Goal: Information Seeking & Learning: Learn about a topic

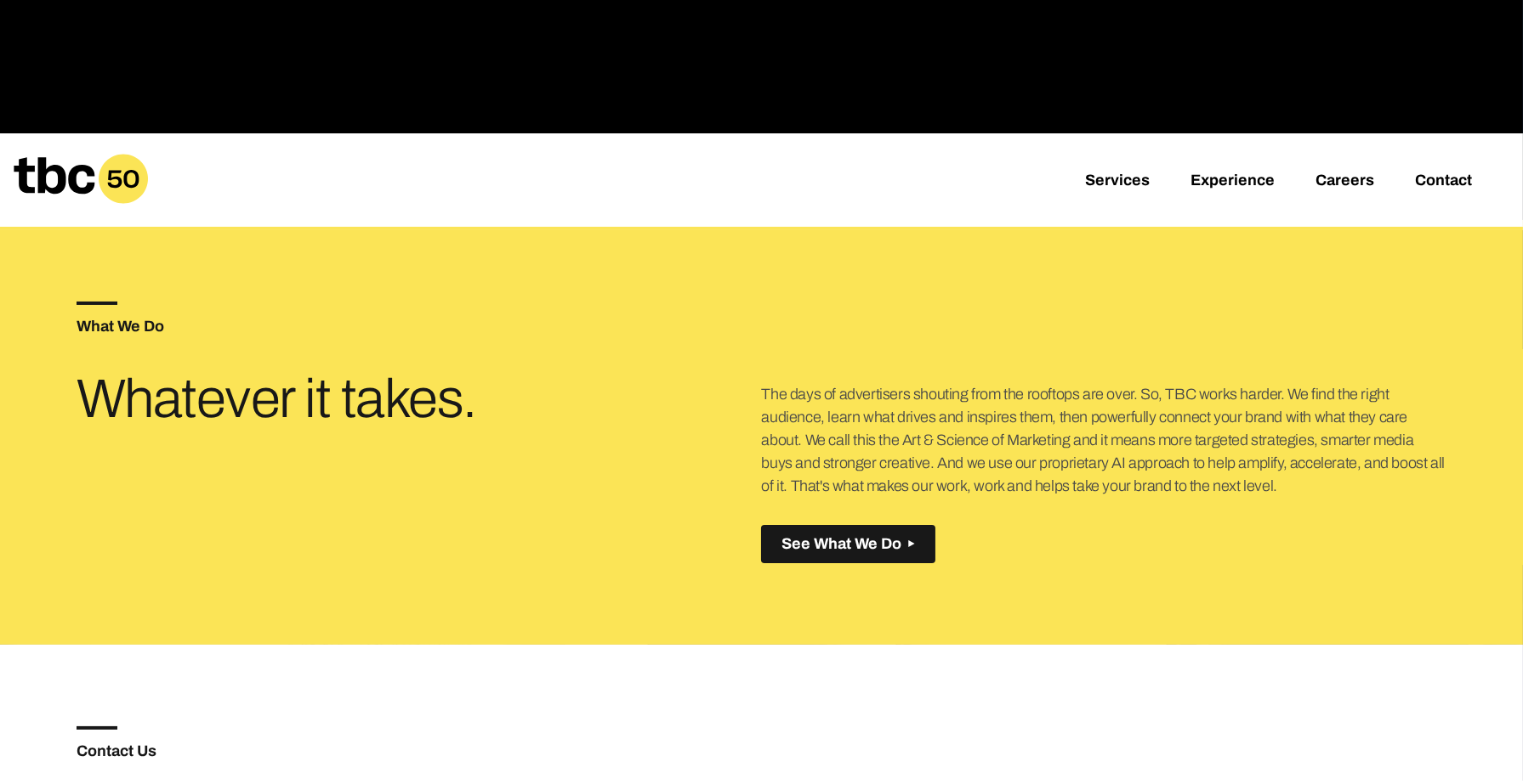
scroll to position [566, 0]
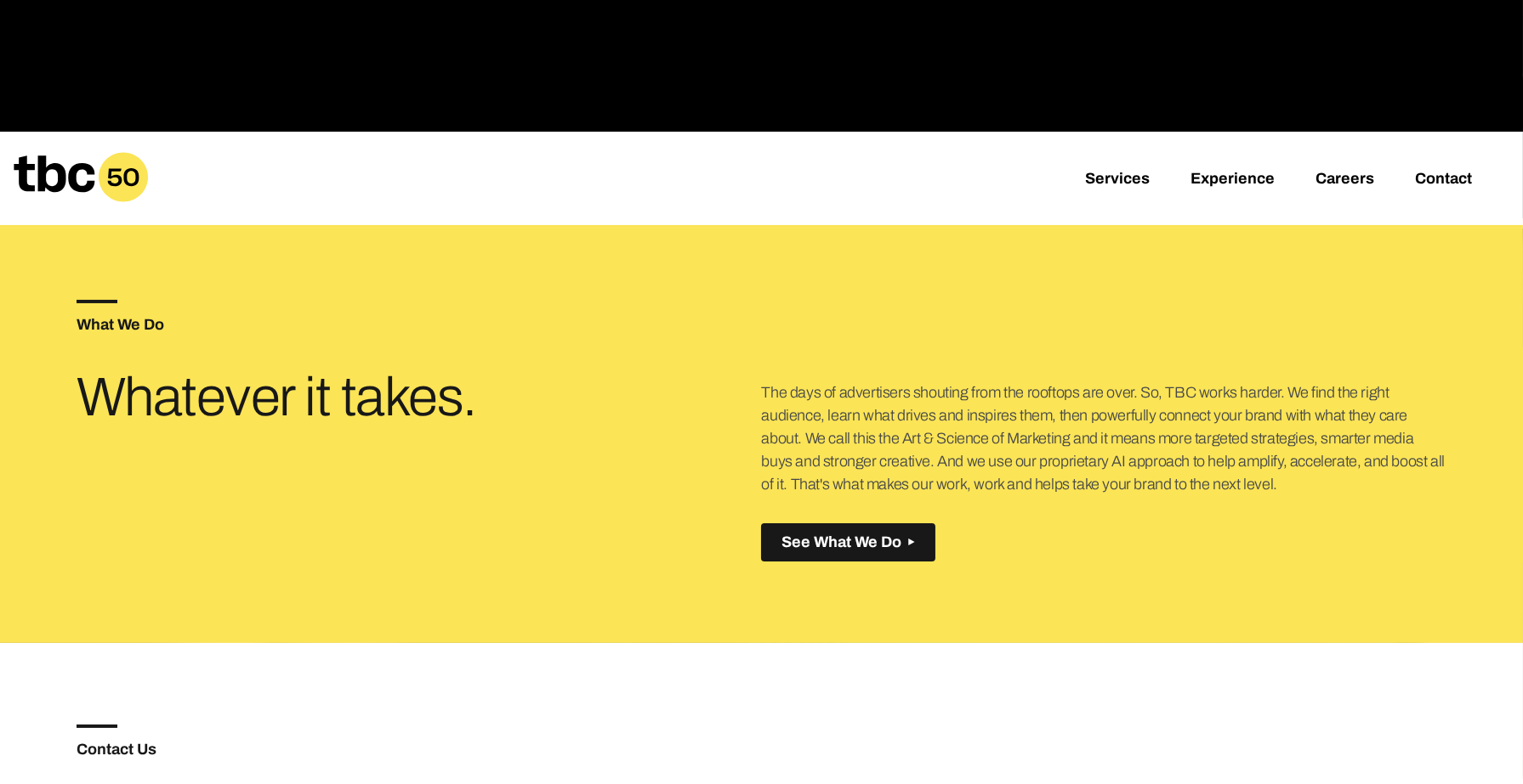
click at [151, 333] on h5 "What We Do" at bounding box center [419, 324] width 685 height 15
click at [901, 552] on span "See What We Do" at bounding box center [841, 542] width 120 height 18
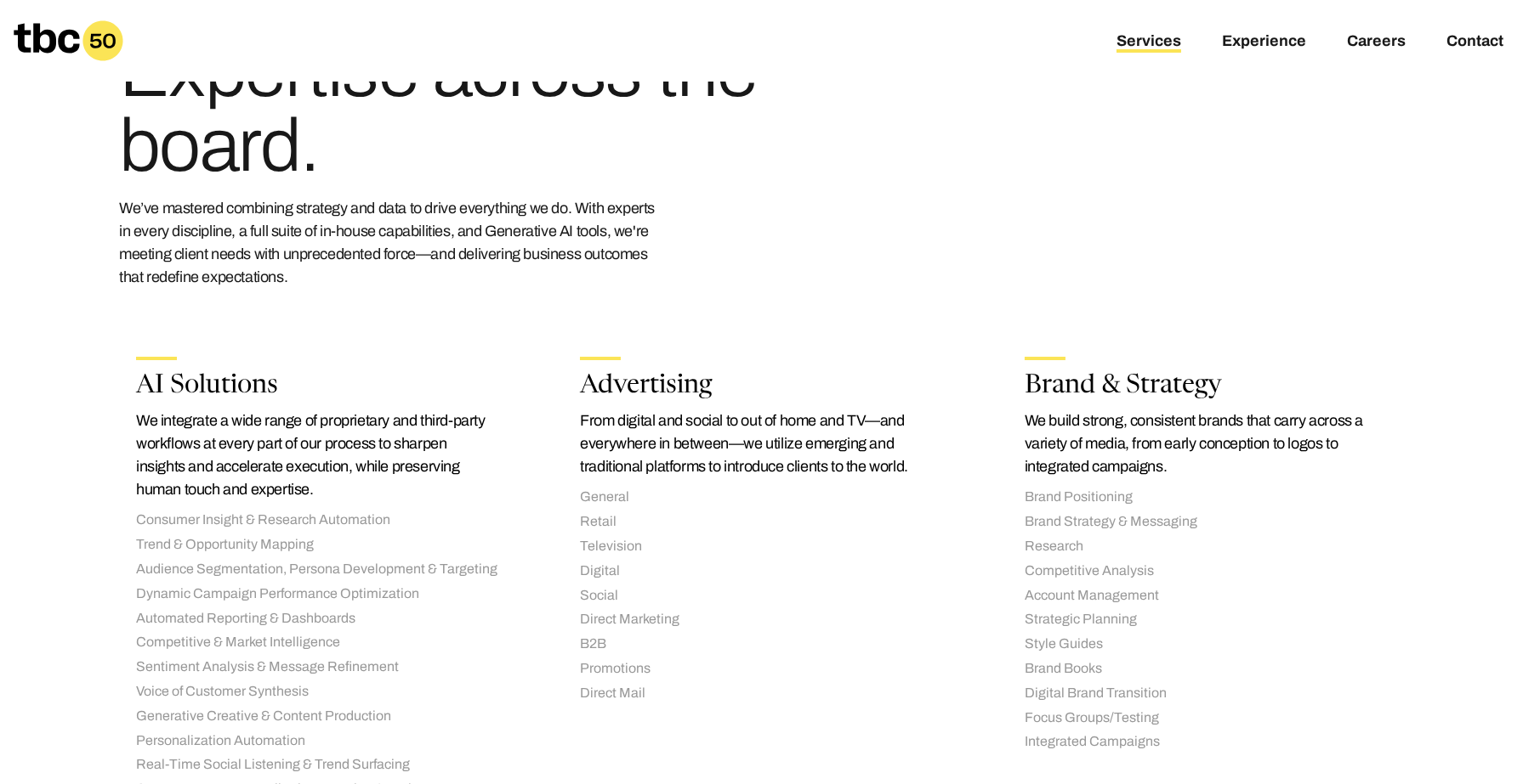
scroll to position [283, 0]
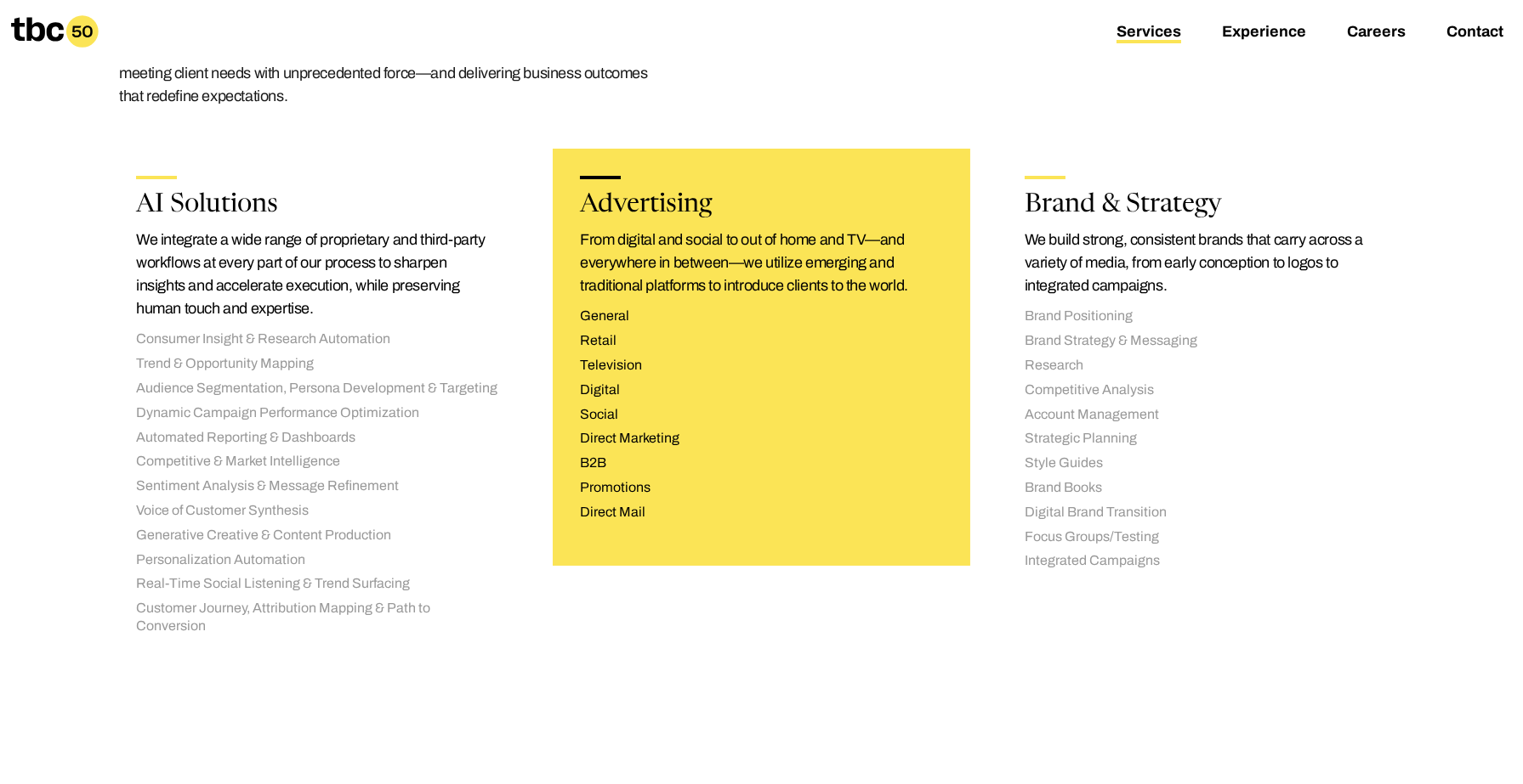
click at [614, 375] on li "Television" at bounding box center [761, 366] width 362 height 18
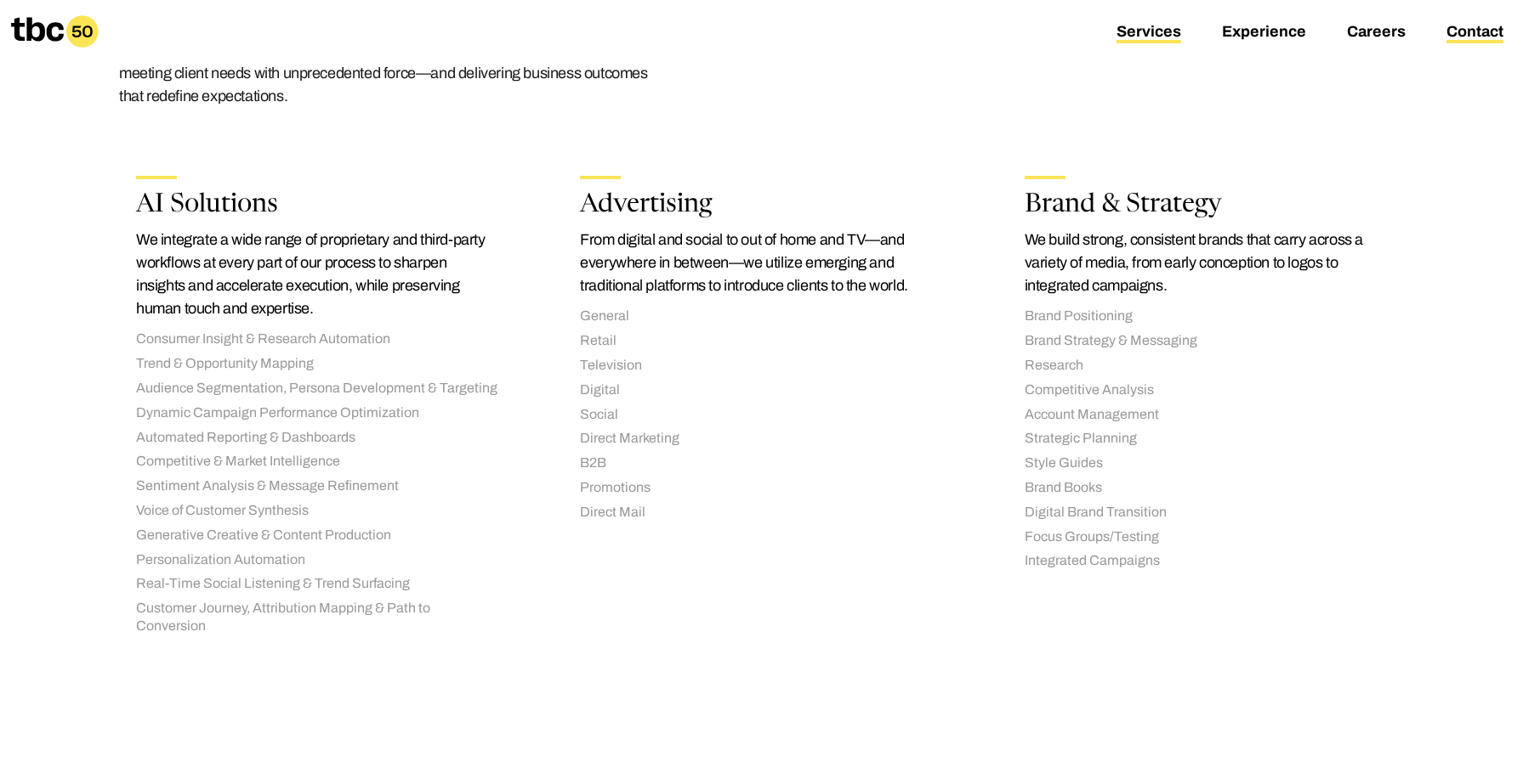
click at [1454, 33] on link "Contact" at bounding box center [1475, 33] width 57 height 20
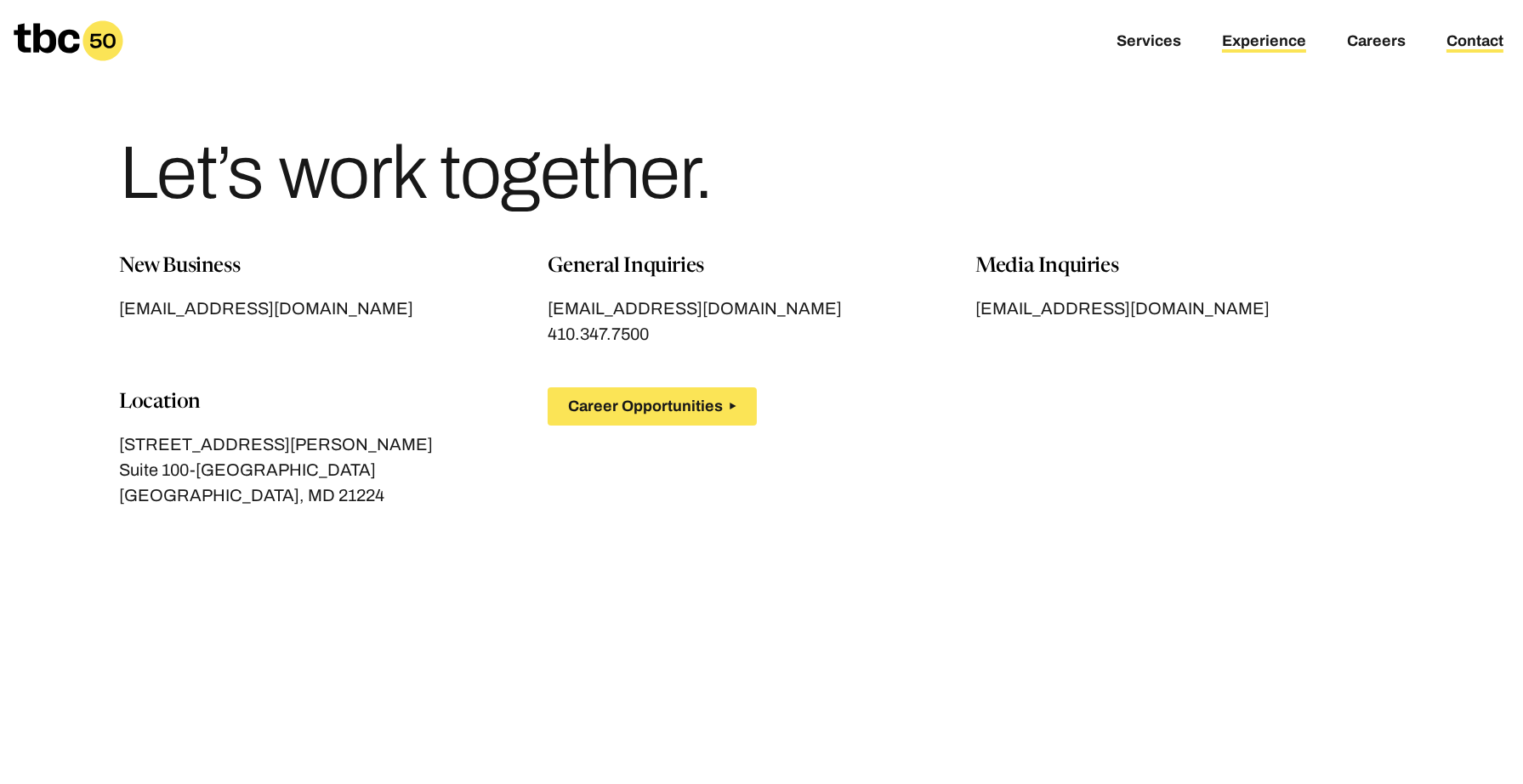
click at [1222, 46] on link "Experience" at bounding box center [1264, 42] width 85 height 20
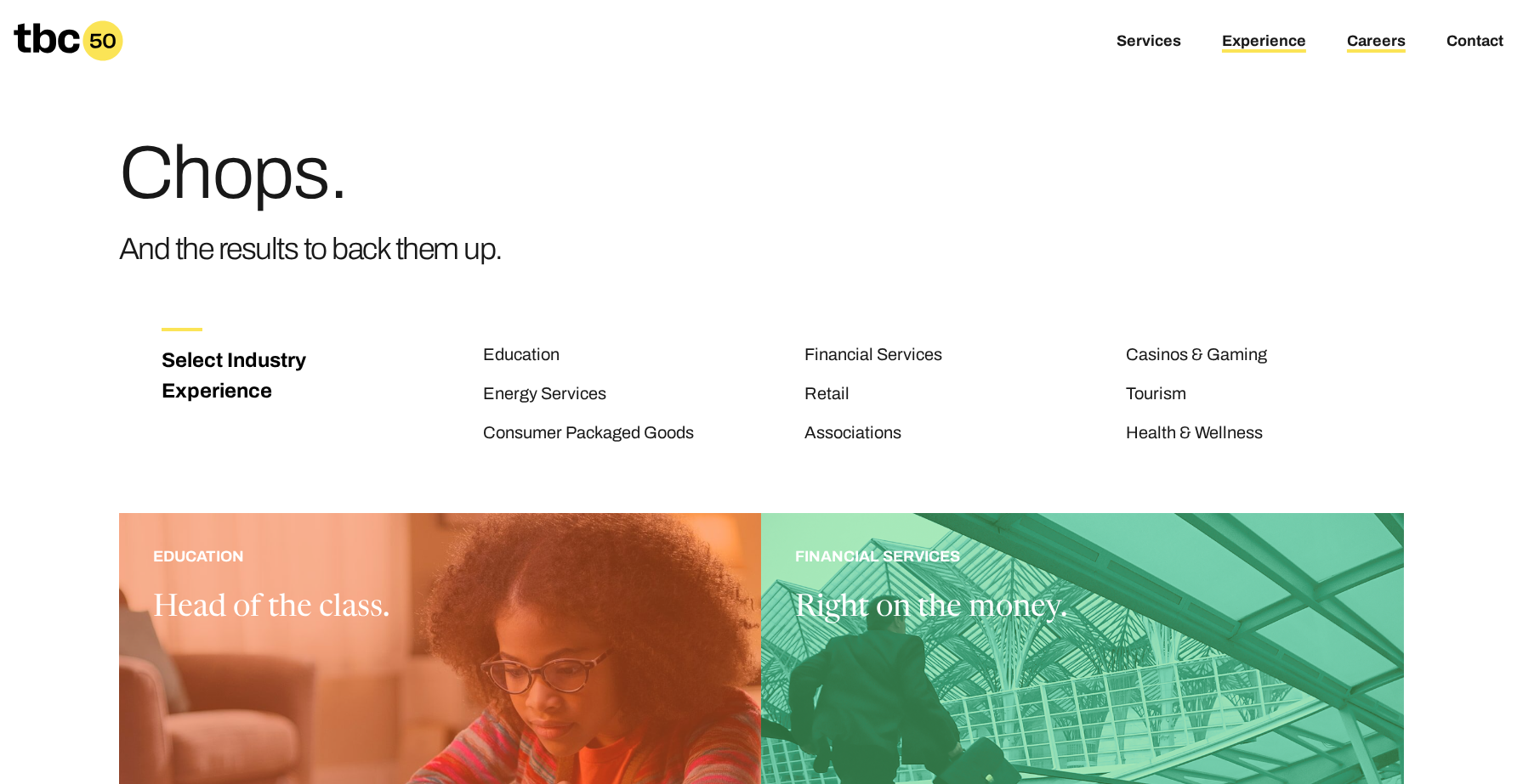
click at [1347, 48] on link "Careers" at bounding box center [1376, 42] width 59 height 20
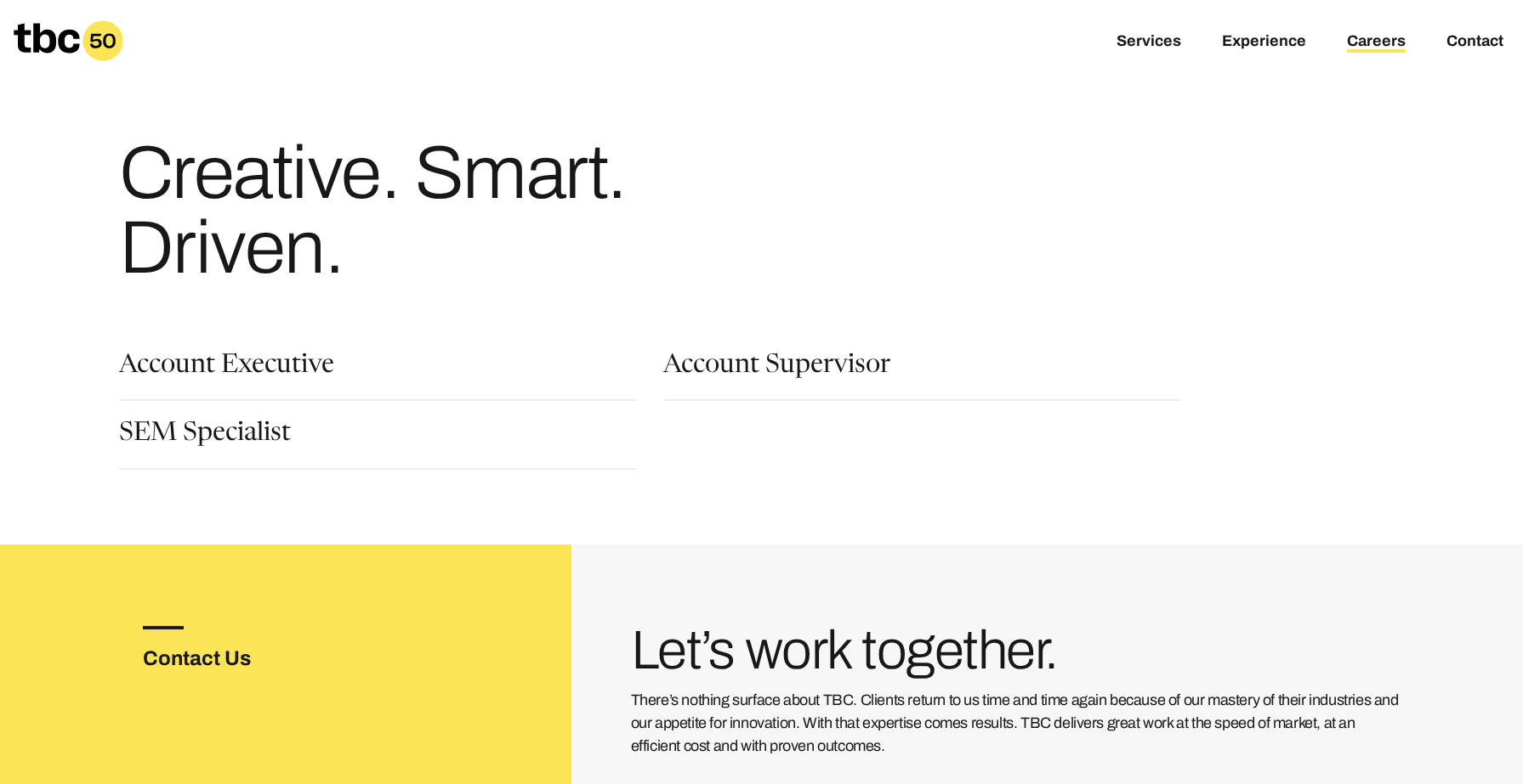
click at [258, 428] on section "Account Executive Account Supervisor SEM Specialist Internships with TBC" at bounding box center [762, 408] width 1371 height 164
click at [261, 383] on link "Account Executive" at bounding box center [226, 368] width 215 height 29
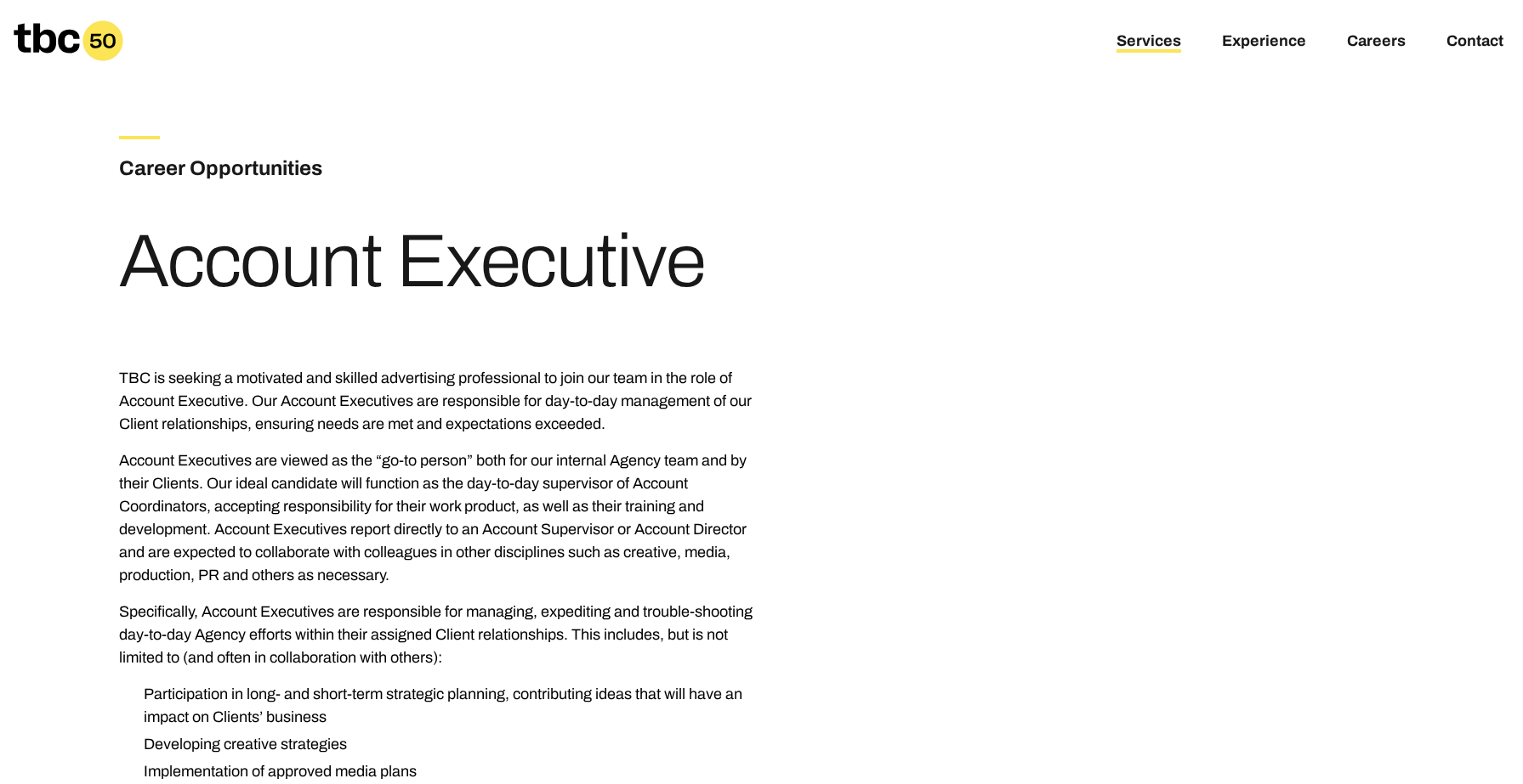
click at [1116, 46] on link "Services" at bounding box center [1148, 42] width 64 height 20
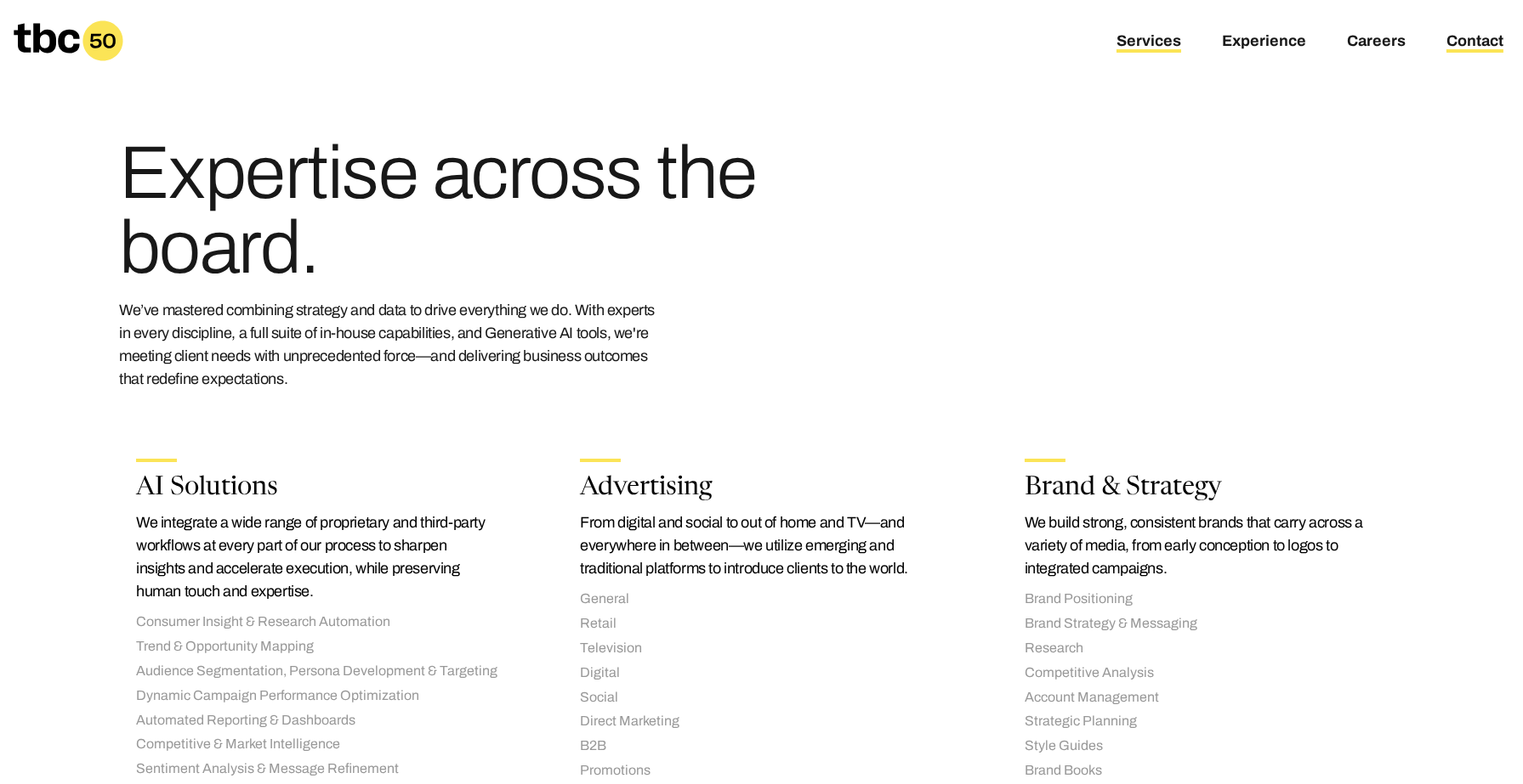
click at [1446, 53] on link "Contact" at bounding box center [1475, 42] width 57 height 20
